Goal: Register for event/course

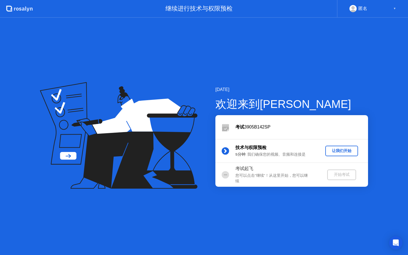
click at [336, 152] on div "让我们开始" at bounding box center [342, 150] width 28 height 5
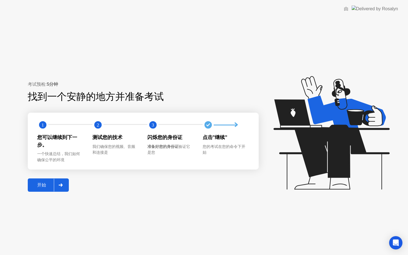
click at [40, 188] on div "开始" at bounding box center [41, 185] width 24 height 6
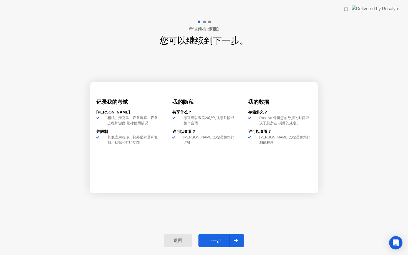
click at [220, 232] on div "返回 下一步" at bounding box center [204, 241] width 87 height 26
click at [218, 239] on div "下一步" at bounding box center [214, 241] width 29 height 6
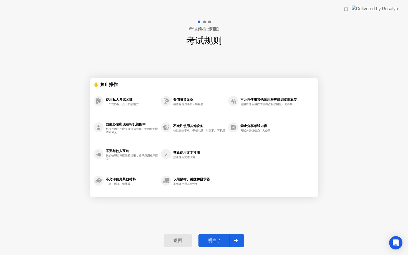
click at [215, 242] on div "明白了" at bounding box center [214, 241] width 29 height 6
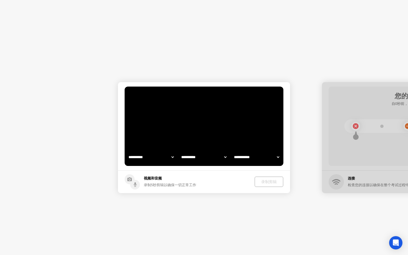
select select "**********"
select select "*******"
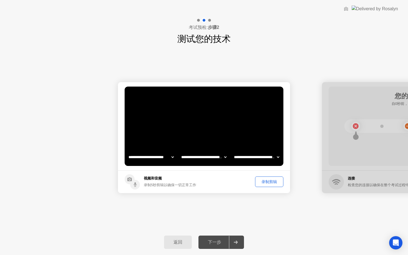
click at [218, 244] on div "下一步" at bounding box center [214, 243] width 29 height 6
click at [220, 240] on div "下一步" at bounding box center [214, 243] width 29 height 6
click at [270, 185] on div "录制剪辑" at bounding box center [269, 181] width 24 height 5
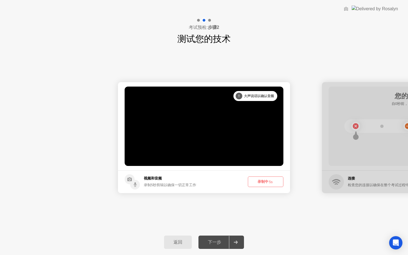
click at [270, 184] on span "5s" at bounding box center [271, 182] width 4 height 4
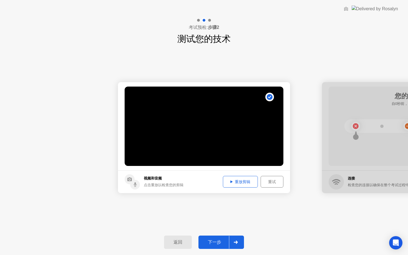
click at [222, 242] on div "下一步" at bounding box center [214, 243] width 29 height 6
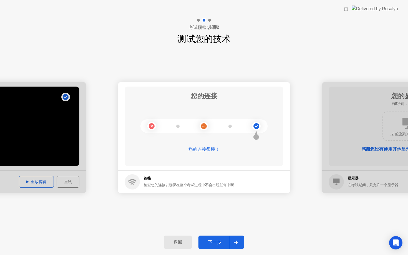
click at [217, 242] on div "下一步" at bounding box center [214, 243] width 29 height 6
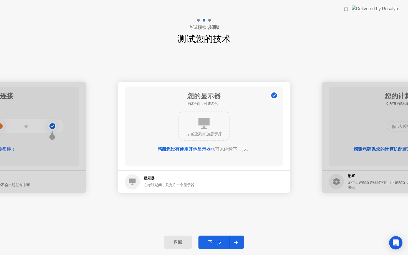
click at [219, 243] on div "下一步" at bounding box center [214, 243] width 29 height 6
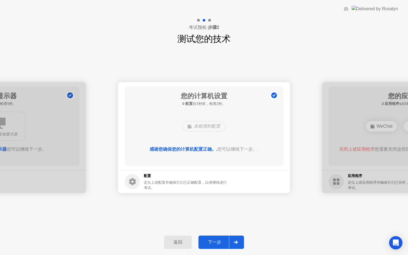
click at [219, 245] on div "下一步" at bounding box center [214, 243] width 29 height 6
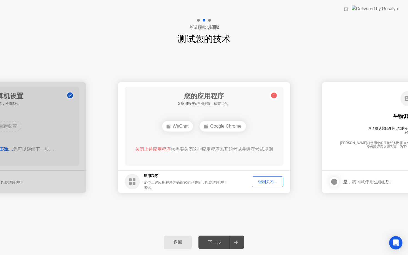
click at [274, 182] on div "强制关闭..." at bounding box center [268, 181] width 28 height 5
click at [274, 180] on div "强制关闭..." at bounding box center [268, 181] width 28 height 5
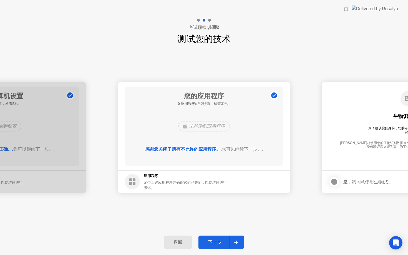
click at [216, 239] on button "下一步" at bounding box center [222, 242] width 46 height 13
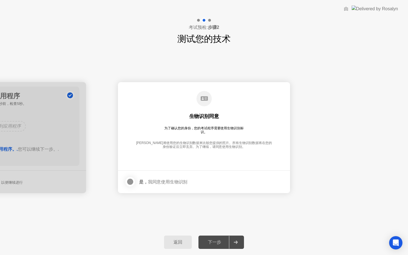
click at [133, 181] on div at bounding box center [130, 182] width 7 height 7
click at [217, 244] on div "下一步" at bounding box center [214, 243] width 29 height 6
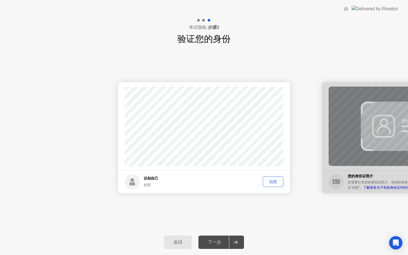
click at [276, 185] on div "拍照" at bounding box center [273, 181] width 17 height 5
click at [222, 244] on div "下一步" at bounding box center [214, 243] width 29 height 6
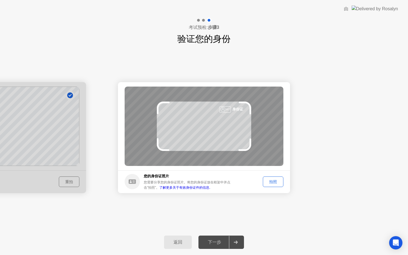
click at [279, 182] on div "拍照" at bounding box center [273, 181] width 17 height 5
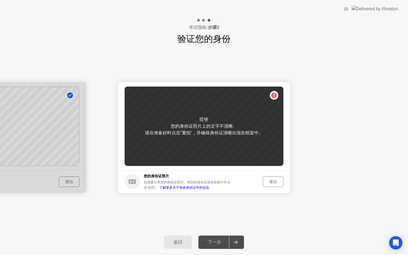
click at [281, 183] on div "重拍" at bounding box center [273, 181] width 17 height 5
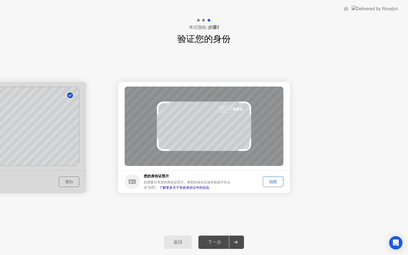
click at [281, 183] on div "拍照" at bounding box center [273, 181] width 17 height 5
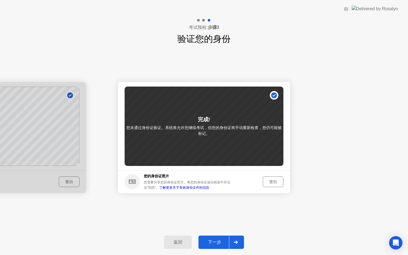
click at [223, 241] on div "下一步" at bounding box center [214, 243] width 29 height 6
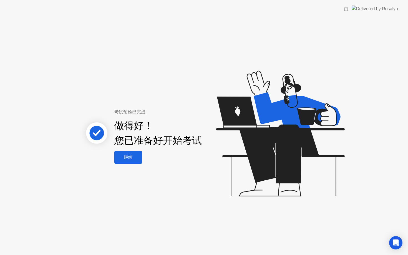
click at [125, 160] on div "继续" at bounding box center [128, 158] width 24 height 6
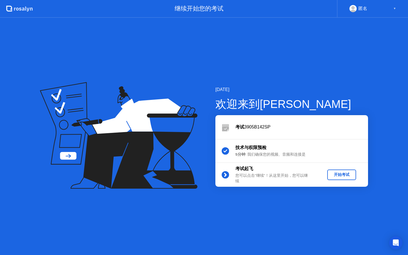
click at [340, 171] on button "开始考试" at bounding box center [341, 175] width 29 height 11
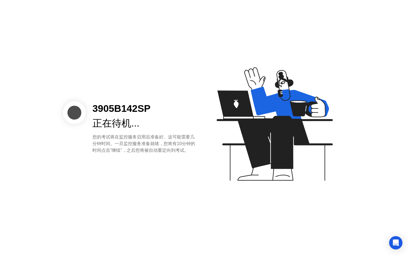
click at [211, 187] on icon at bounding box center [273, 127] width 143 height 142
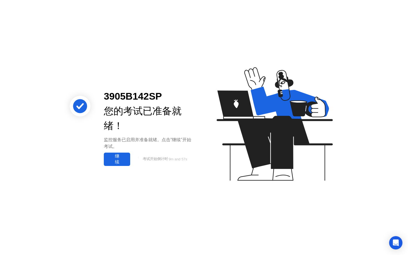
click at [119, 160] on div "继续" at bounding box center [117, 160] width 23 height 12
